Goal: Task Accomplishment & Management: Manage account settings

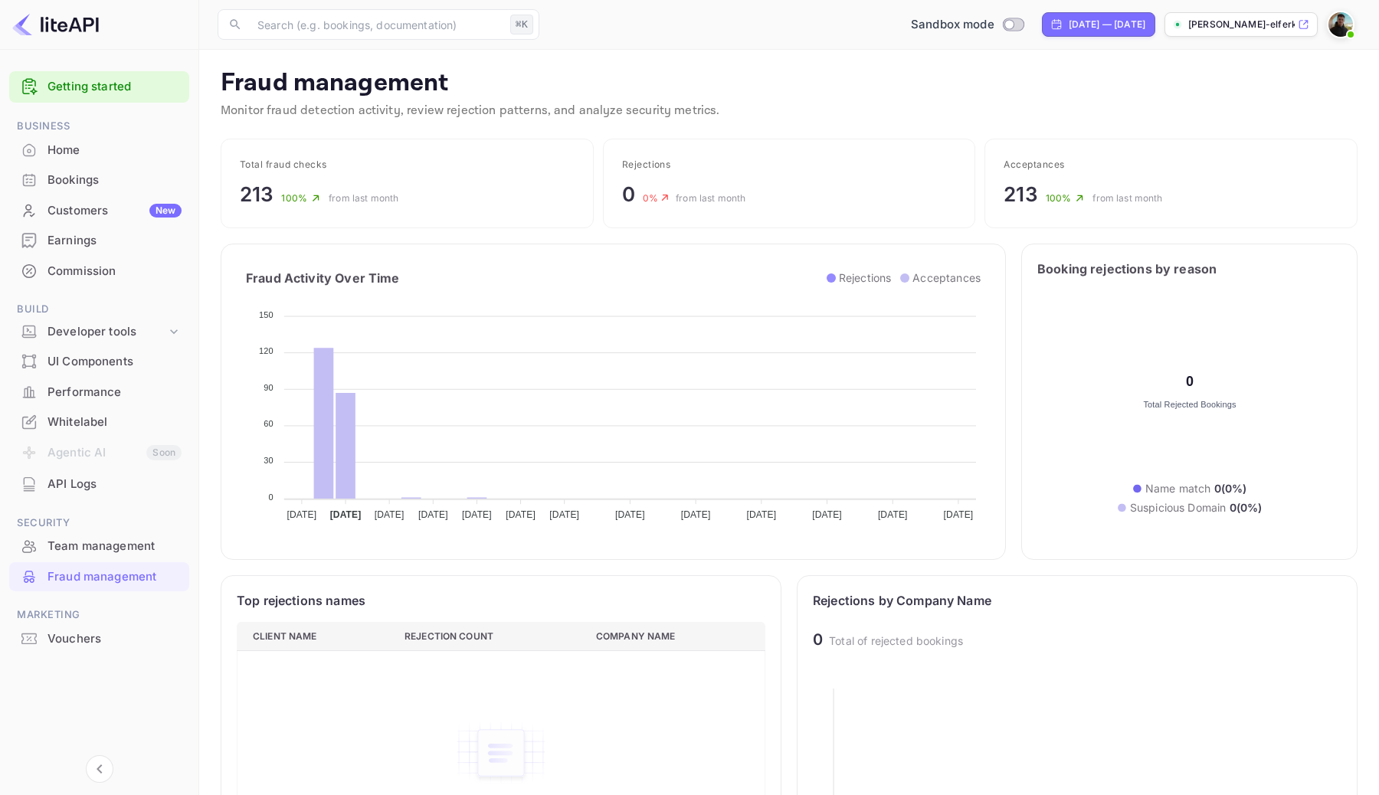
scroll to position [315, 529]
click at [61, 31] on img at bounding box center [55, 24] width 87 height 25
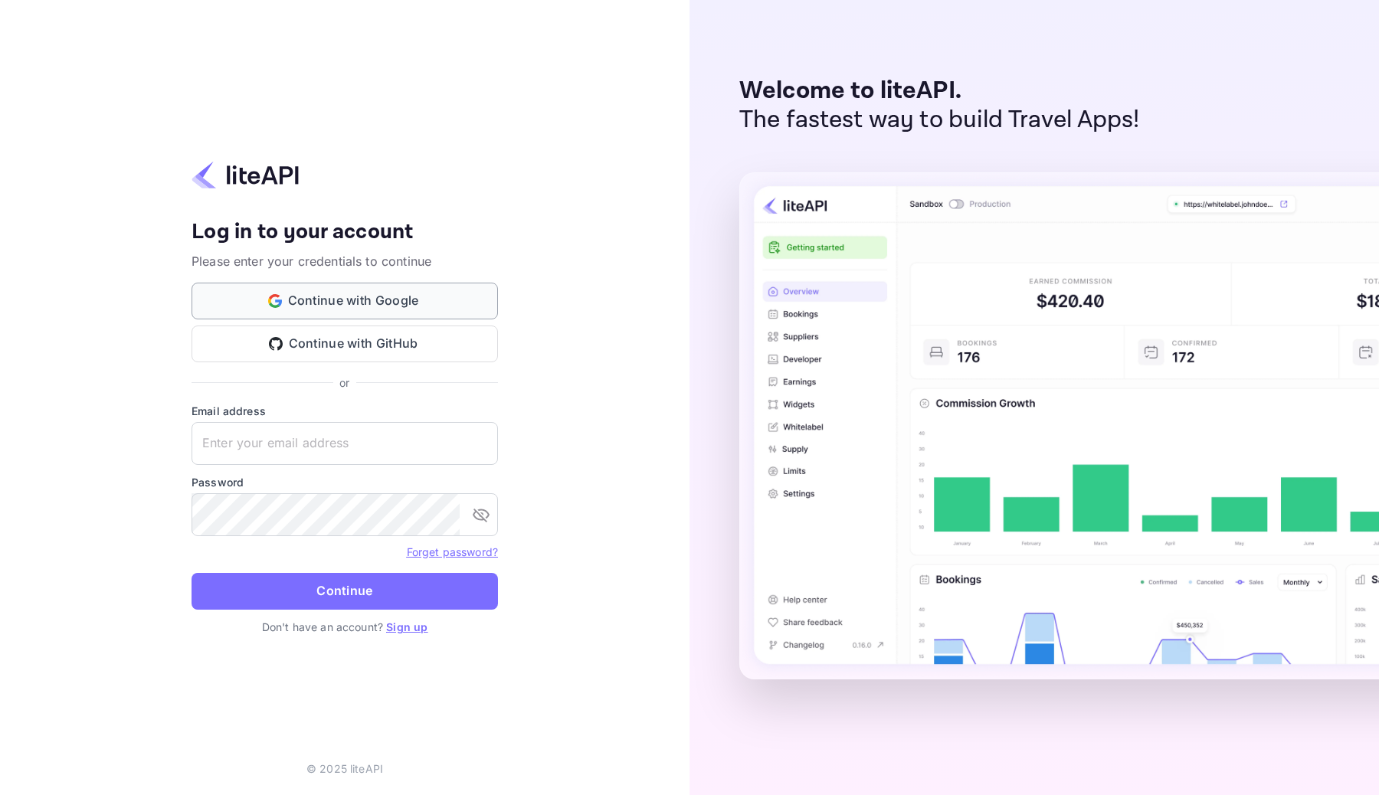
click at [444, 313] on button "Continue with Google" at bounding box center [345, 301] width 307 height 37
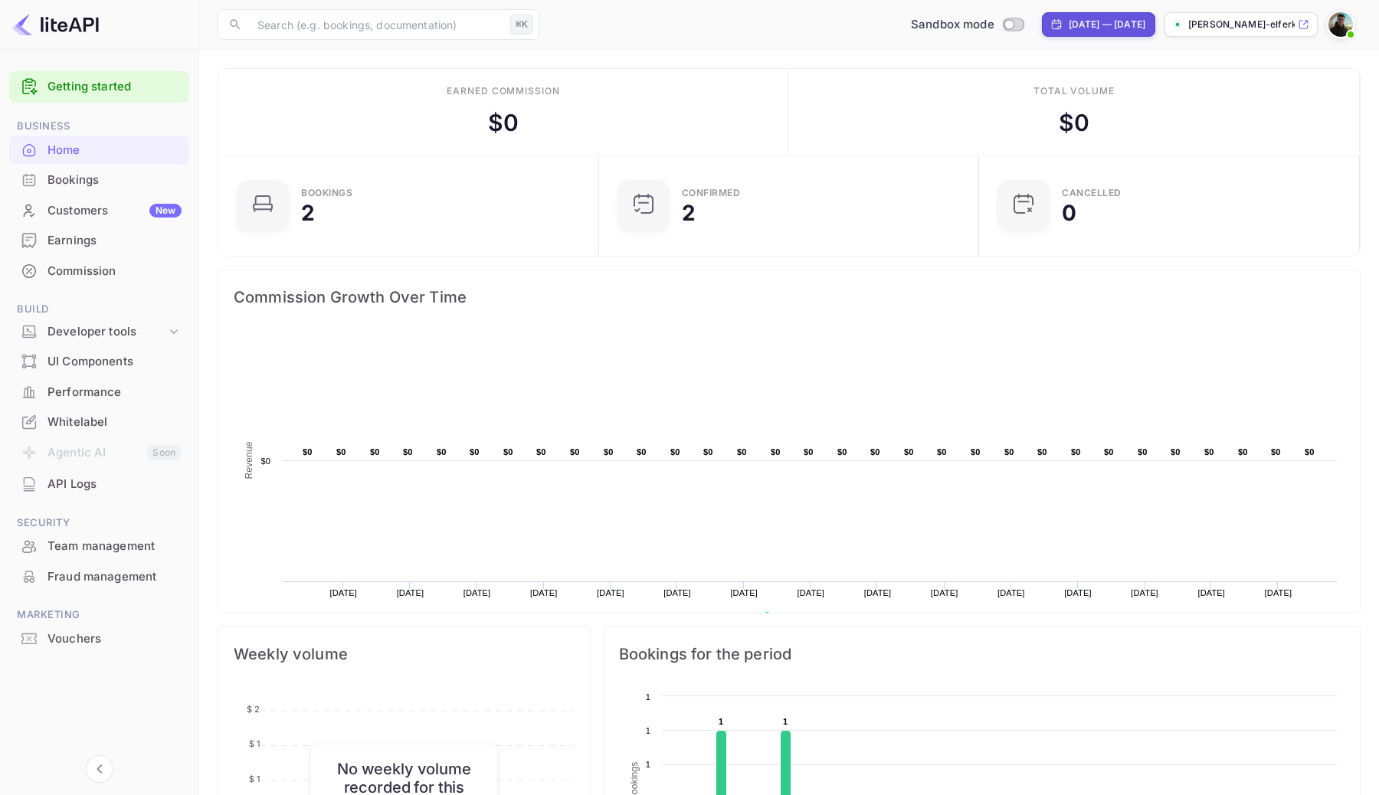
click at [1077, 31] on div "[DATE] — [DATE]" at bounding box center [1098, 24] width 113 height 25
select select "7"
select select "2025"
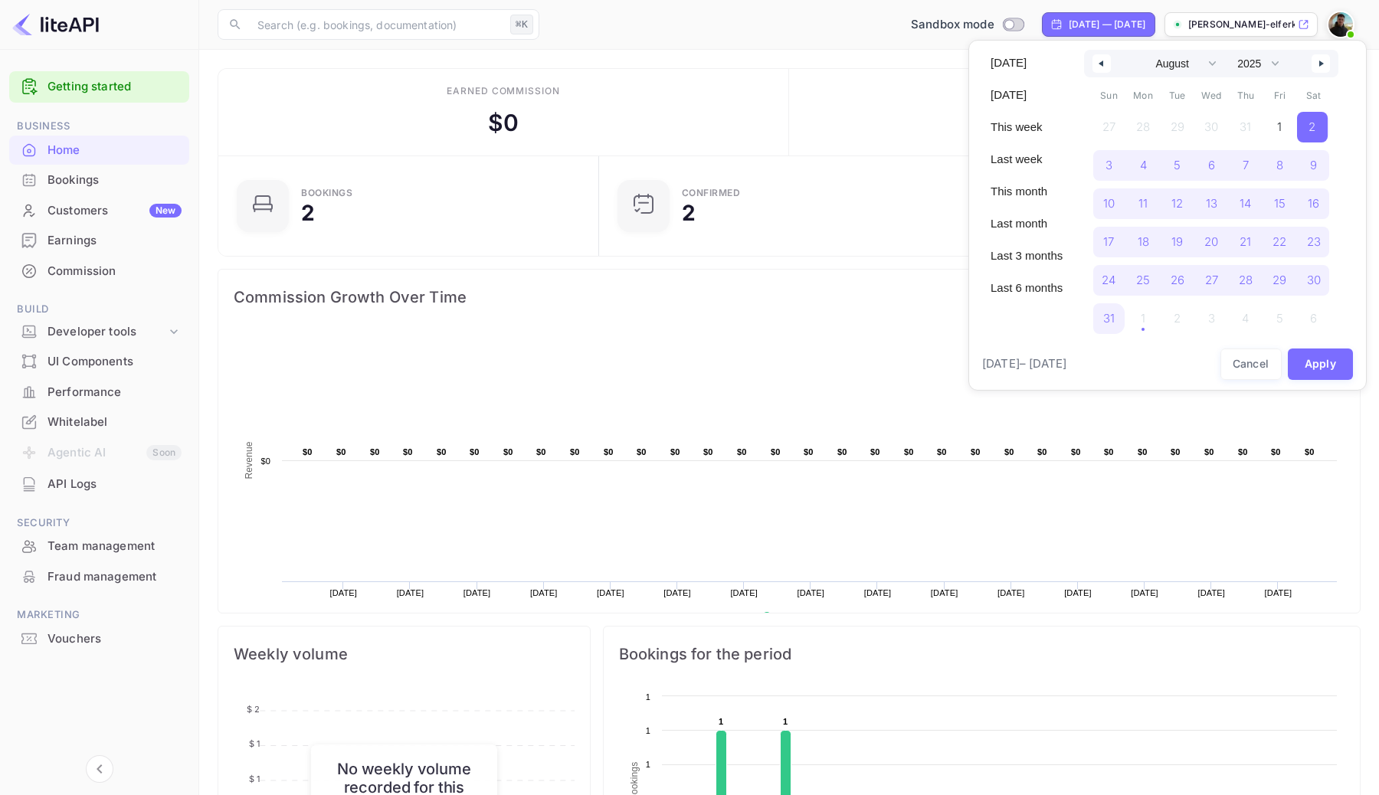
click at [841, 41] on div at bounding box center [689, 397] width 1379 height 795
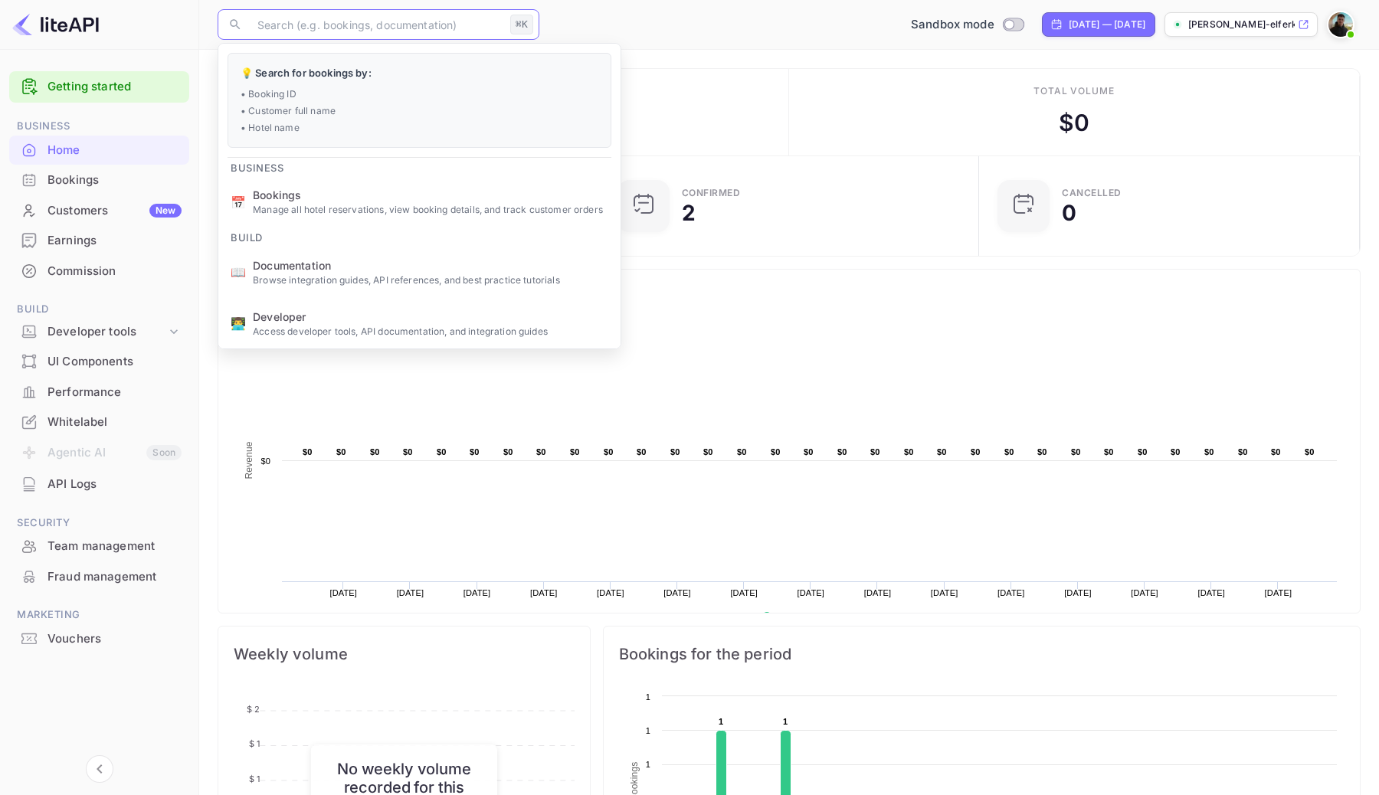
click at [463, 37] on input "text" at bounding box center [376, 24] width 256 height 31
click at [651, 30] on div "Sandbox mode [DATE] — [DATE] [PERSON_NAME]-elferkh-k8rs.nui..." at bounding box center [953, 25] width 815 height 28
click at [421, 15] on input "text" at bounding box center [376, 24] width 256 height 31
click at [778, 71] on div "Earned commission $ 0" at bounding box center [503, 112] width 571 height 87
